Goal: Find specific page/section: Find specific page/section

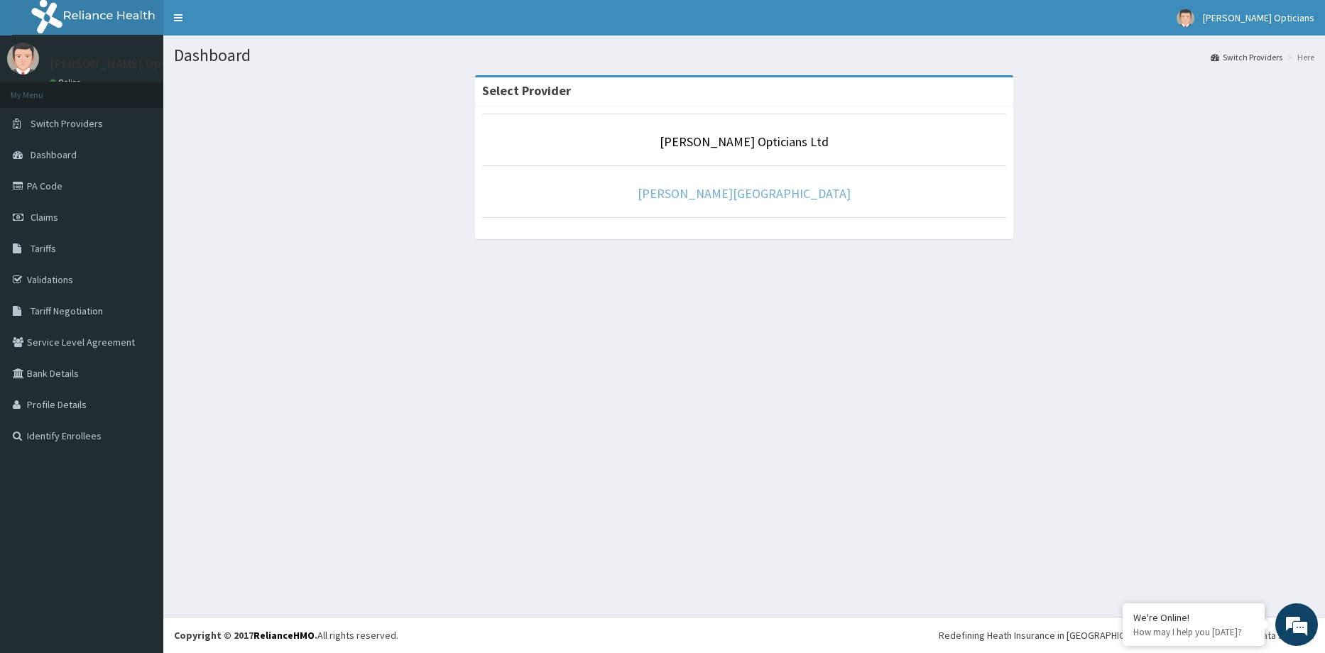
click at [802, 201] on link "[PERSON_NAME][GEOGRAPHIC_DATA]" at bounding box center [744, 193] width 213 height 16
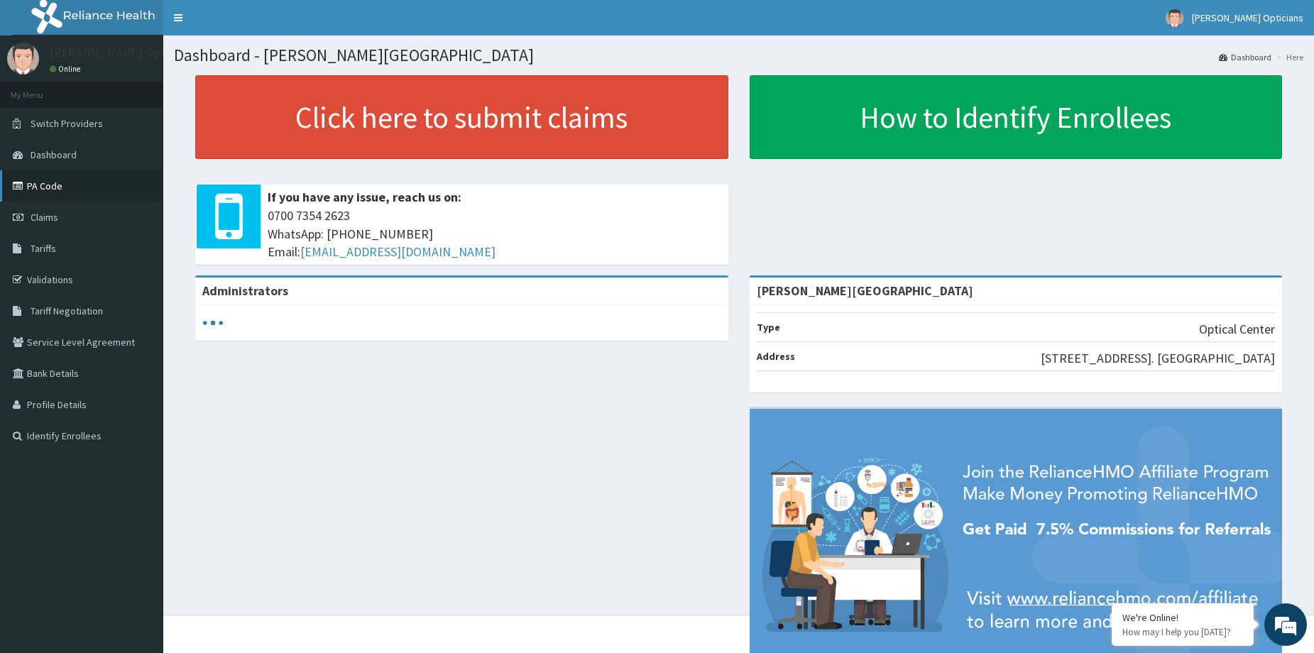
click at [41, 175] on link "PA Code" at bounding box center [81, 185] width 163 height 31
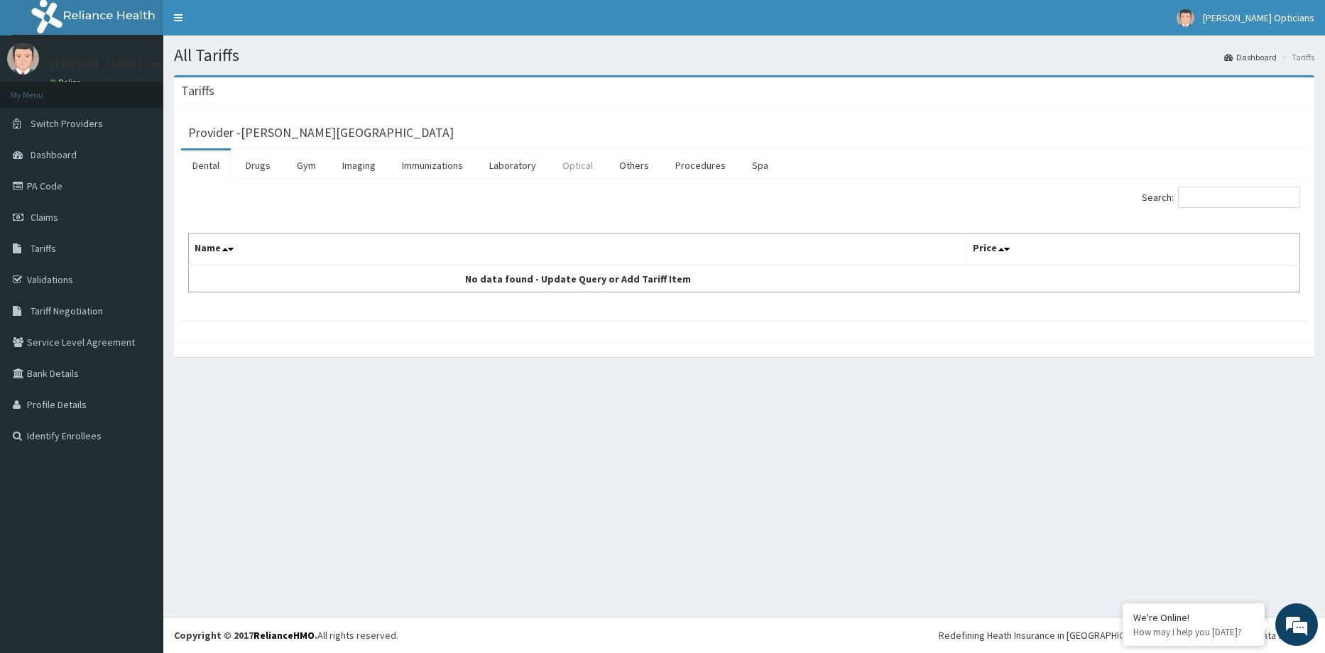
click at [568, 173] on link "Optical" at bounding box center [577, 166] width 53 height 30
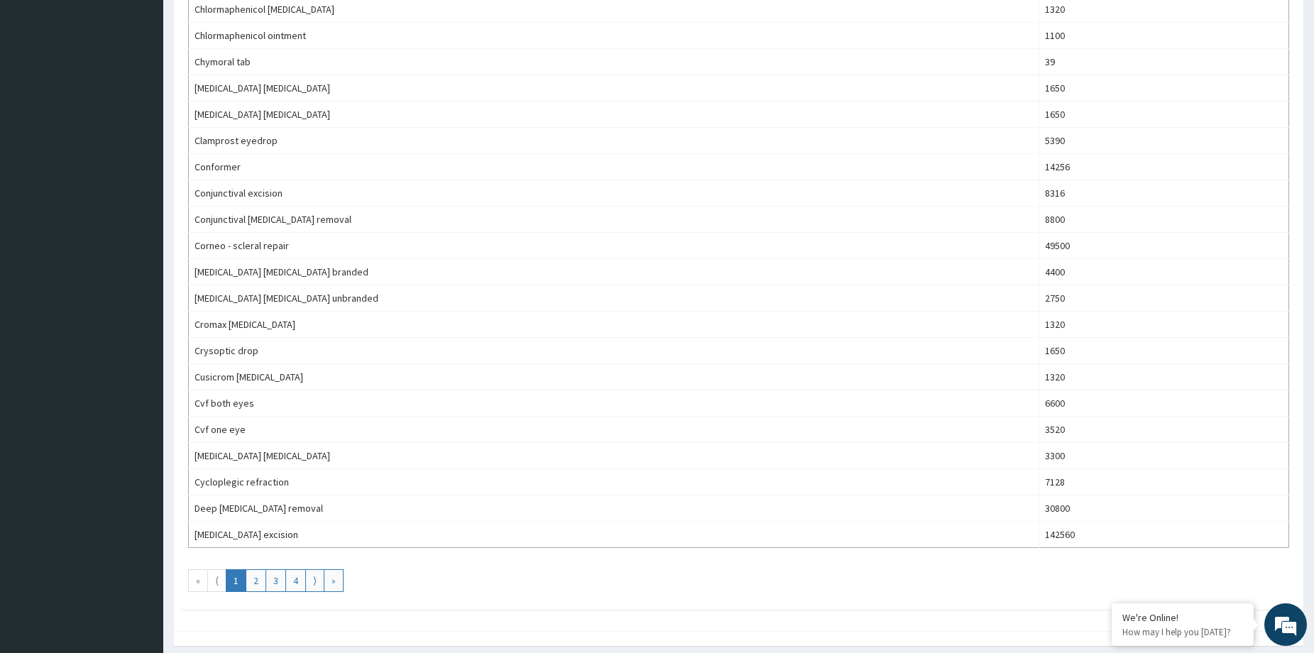
scroll to position [1036, 0]
click at [256, 577] on link "2" at bounding box center [256, 576] width 21 height 23
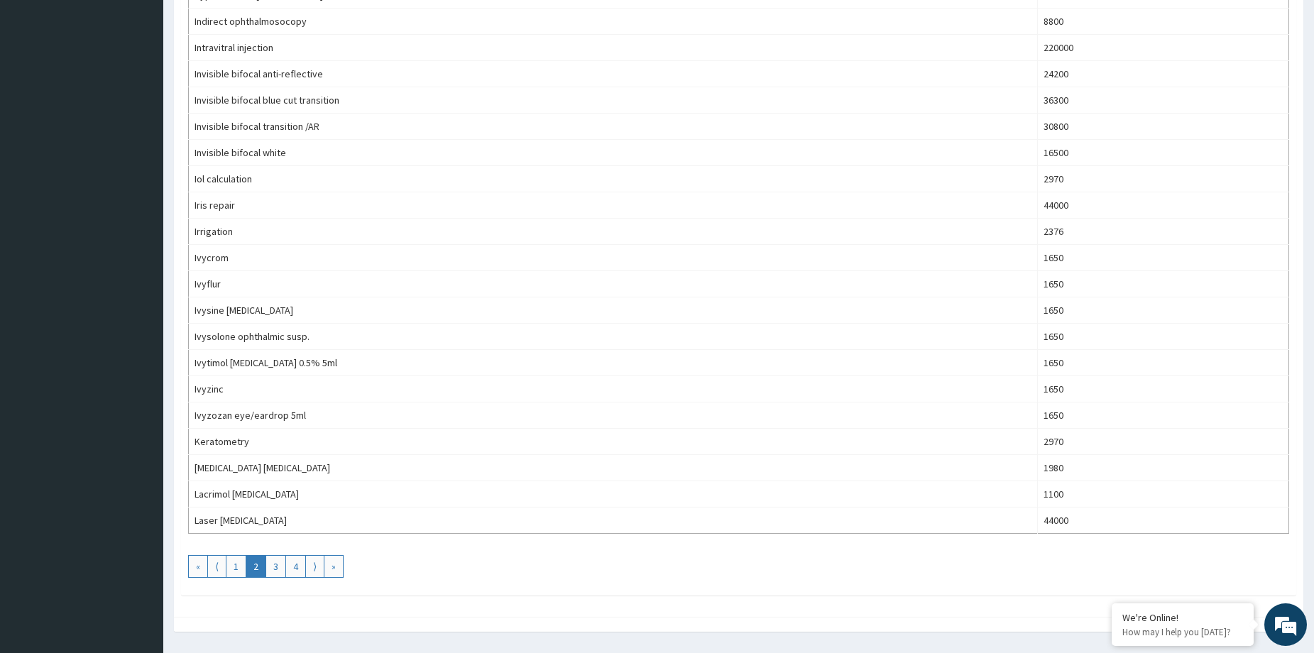
scroll to position [1086, 0]
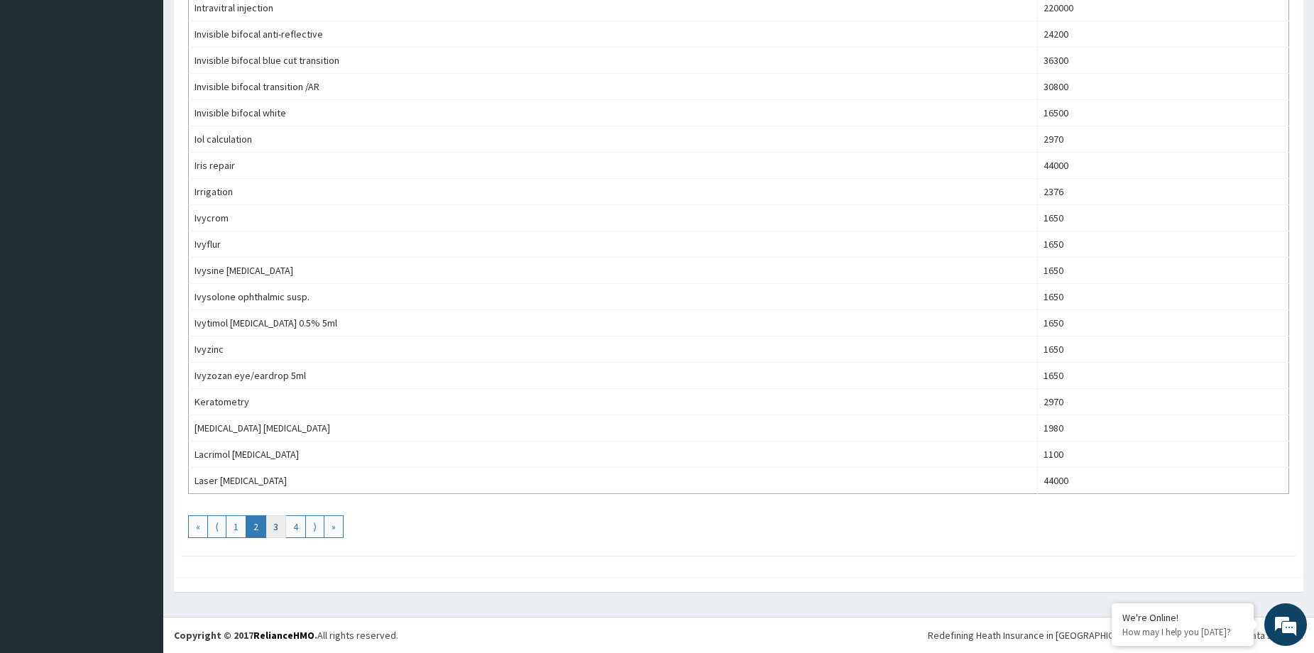
click at [275, 530] on link "3" at bounding box center [276, 526] width 21 height 23
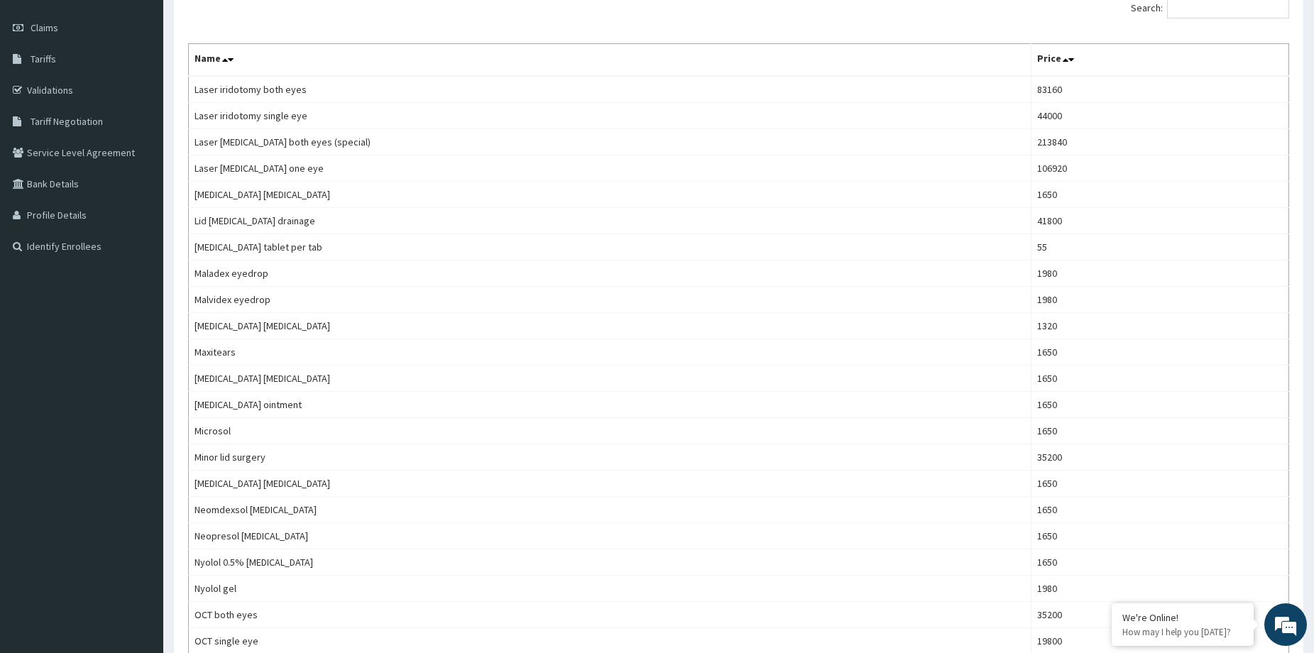
scroll to position [0, 0]
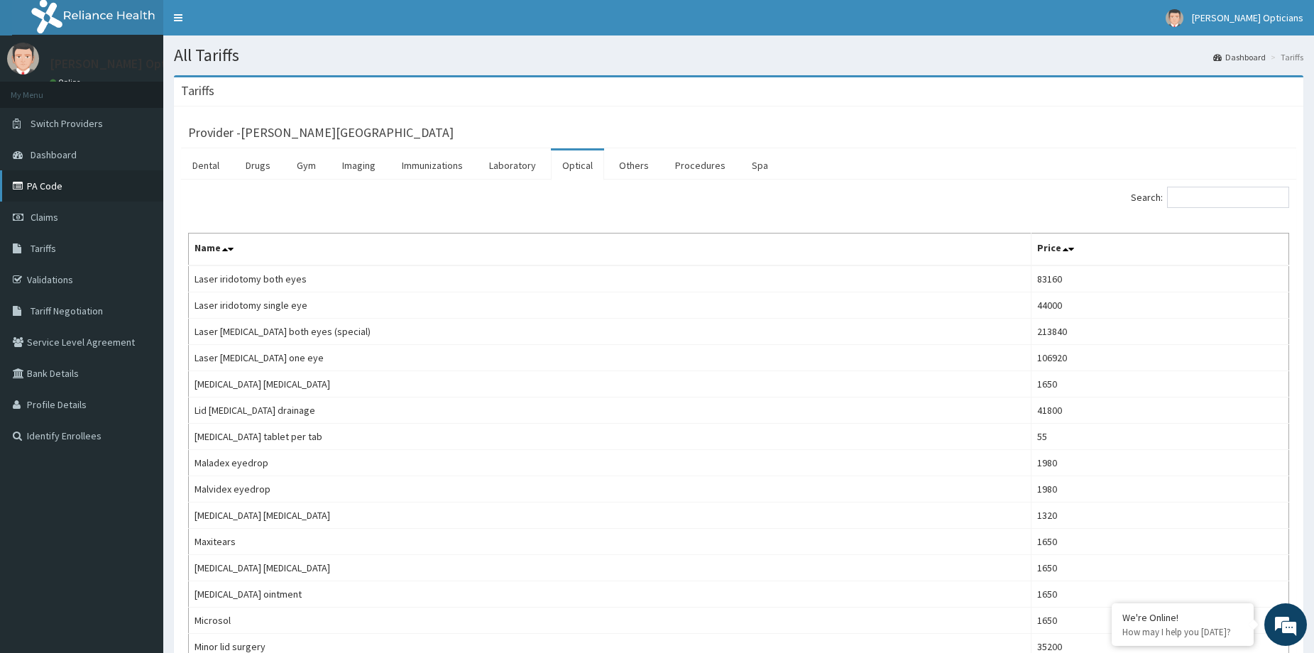
click at [86, 175] on link "PA Code" at bounding box center [81, 185] width 163 height 31
